Goal: Use online tool/utility: Utilize a website feature to perform a specific function

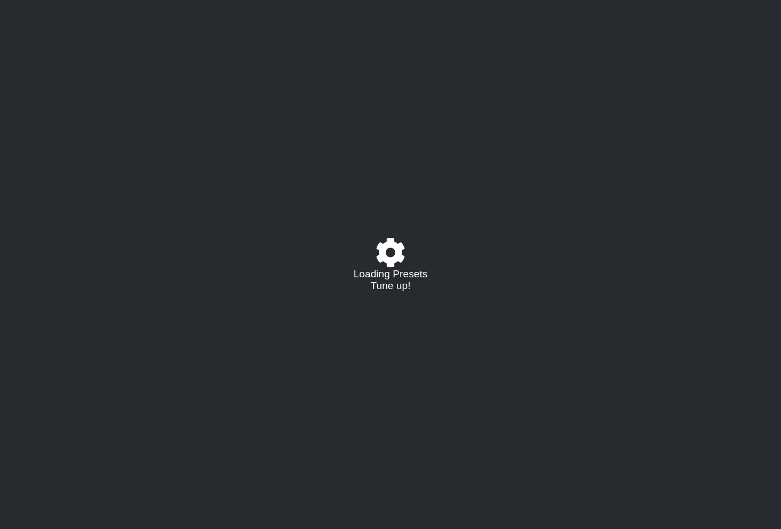
select select "/021565926047"
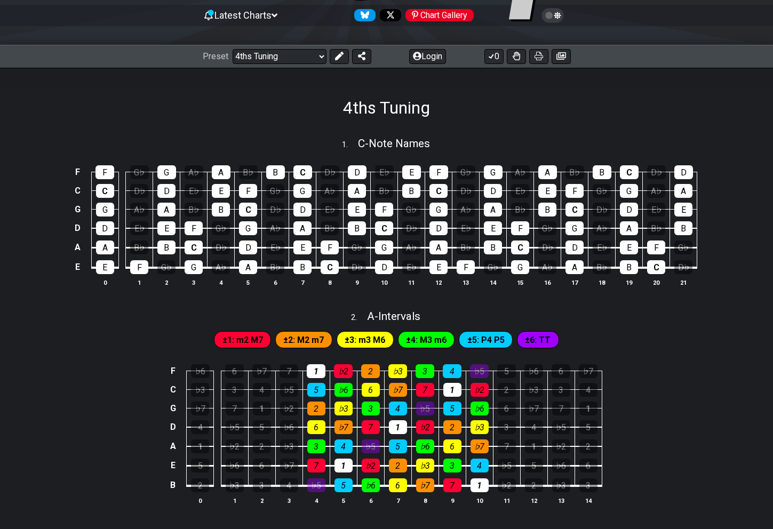
scroll to position [106, 0]
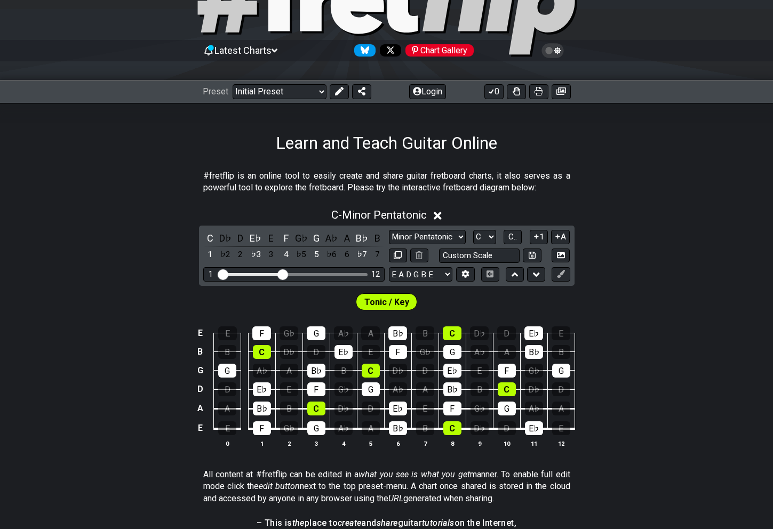
scroll to position [69, 0]
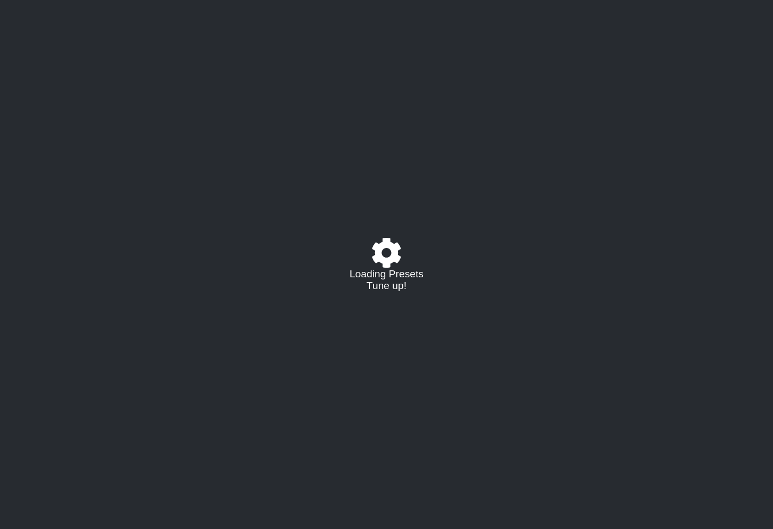
select select "/024127930440"
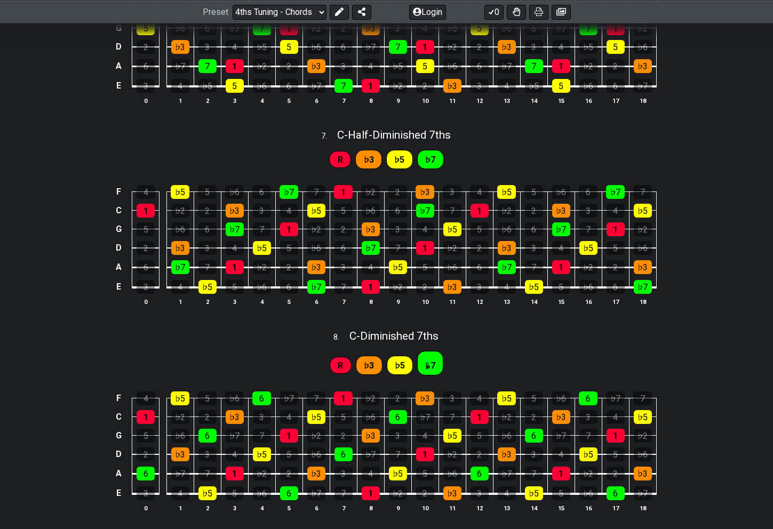
scroll to position [1316, 0]
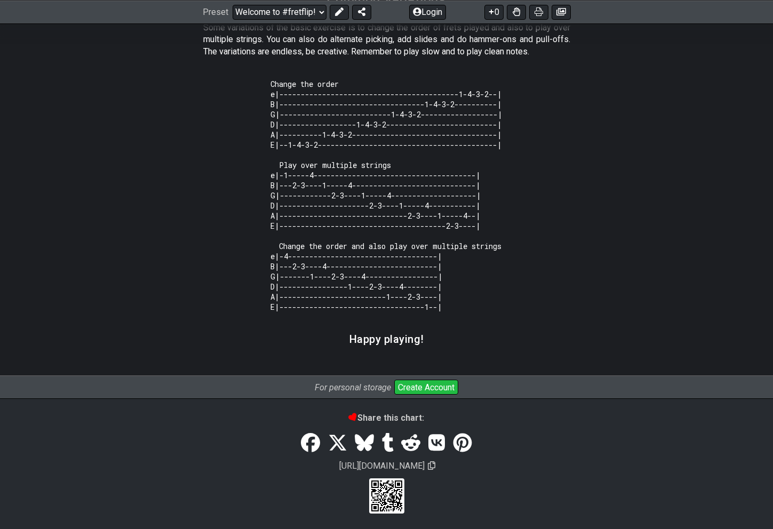
scroll to position [886, 0]
